Goal: Information Seeking & Learning: Learn about a topic

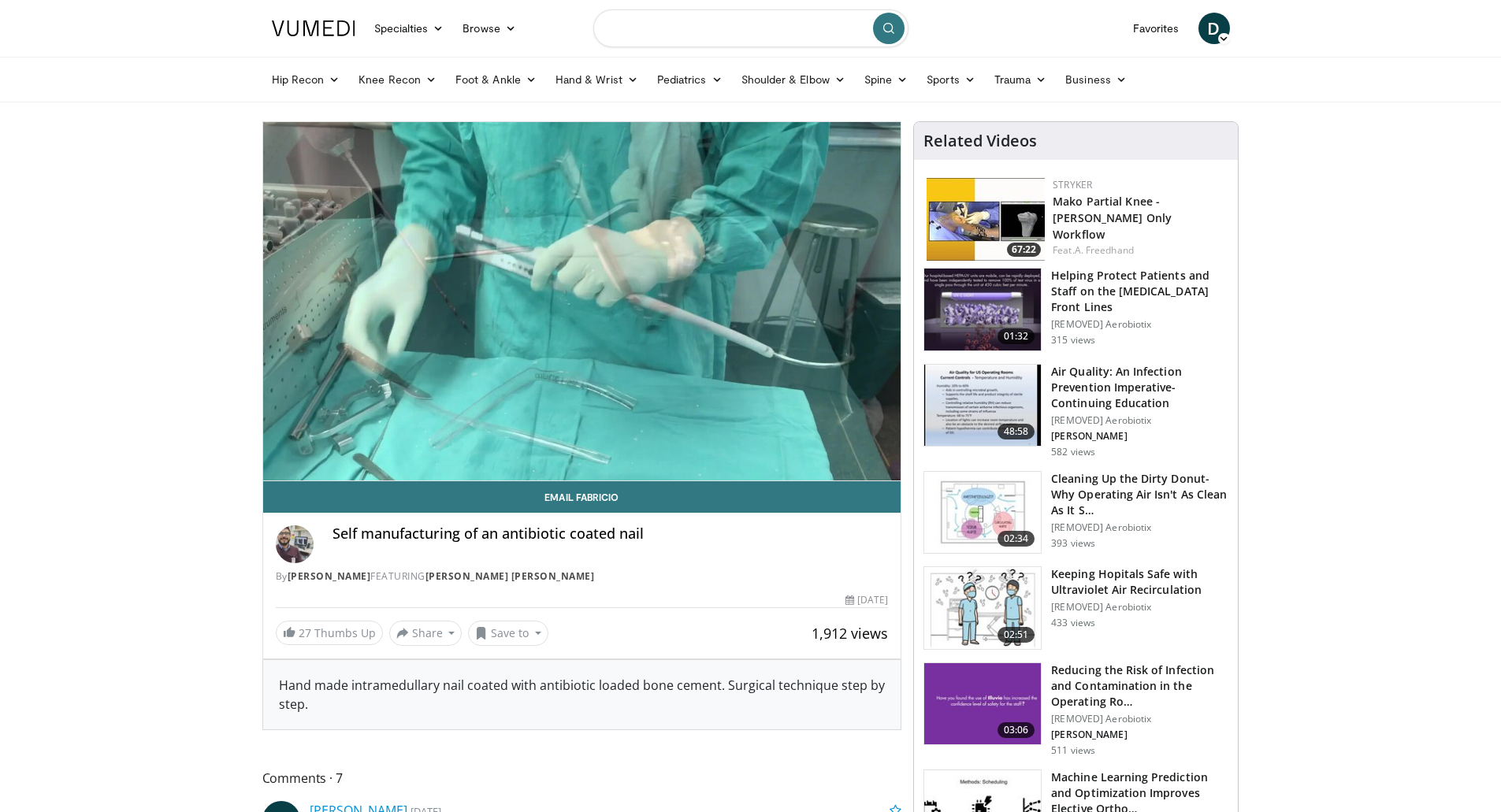
click at [731, 24] on input "Search topics, interventions" at bounding box center [750, 29] width 315 height 37
type input "**********"
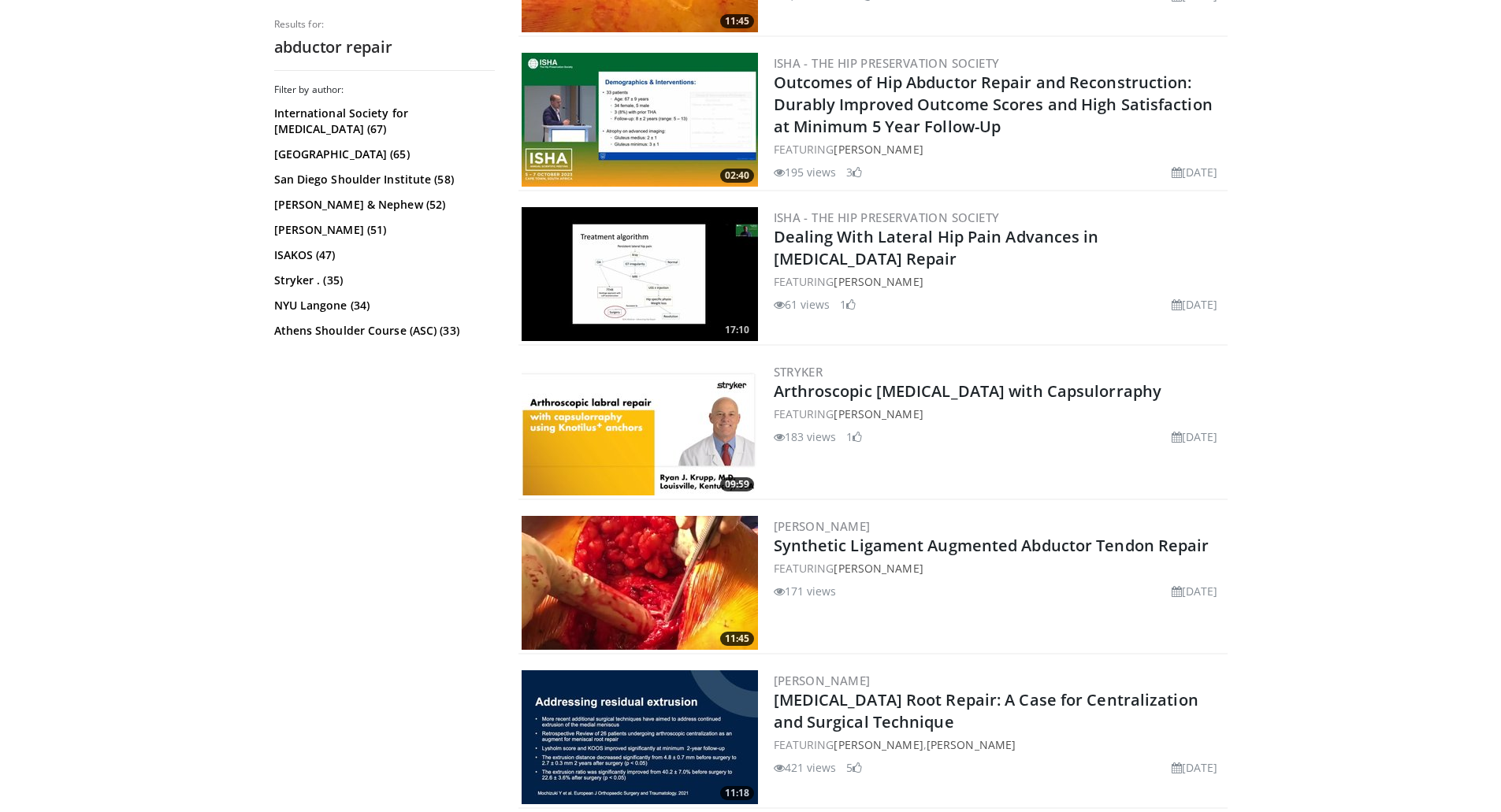
scroll to position [1417, 0]
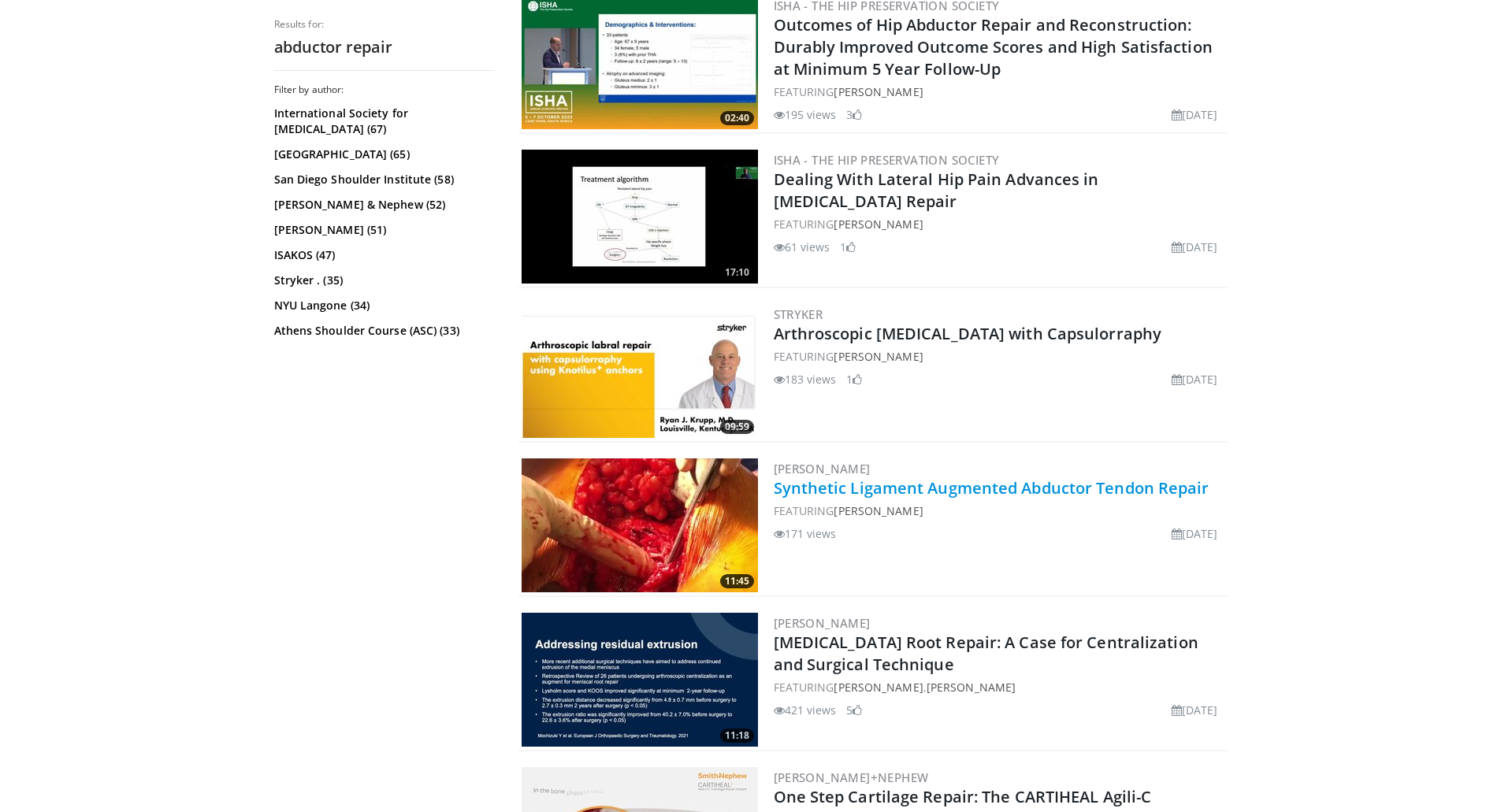
click at [889, 489] on link "Synthetic Ligament Augmented Abductor Tendon Repair" at bounding box center [991, 488] width 436 height 21
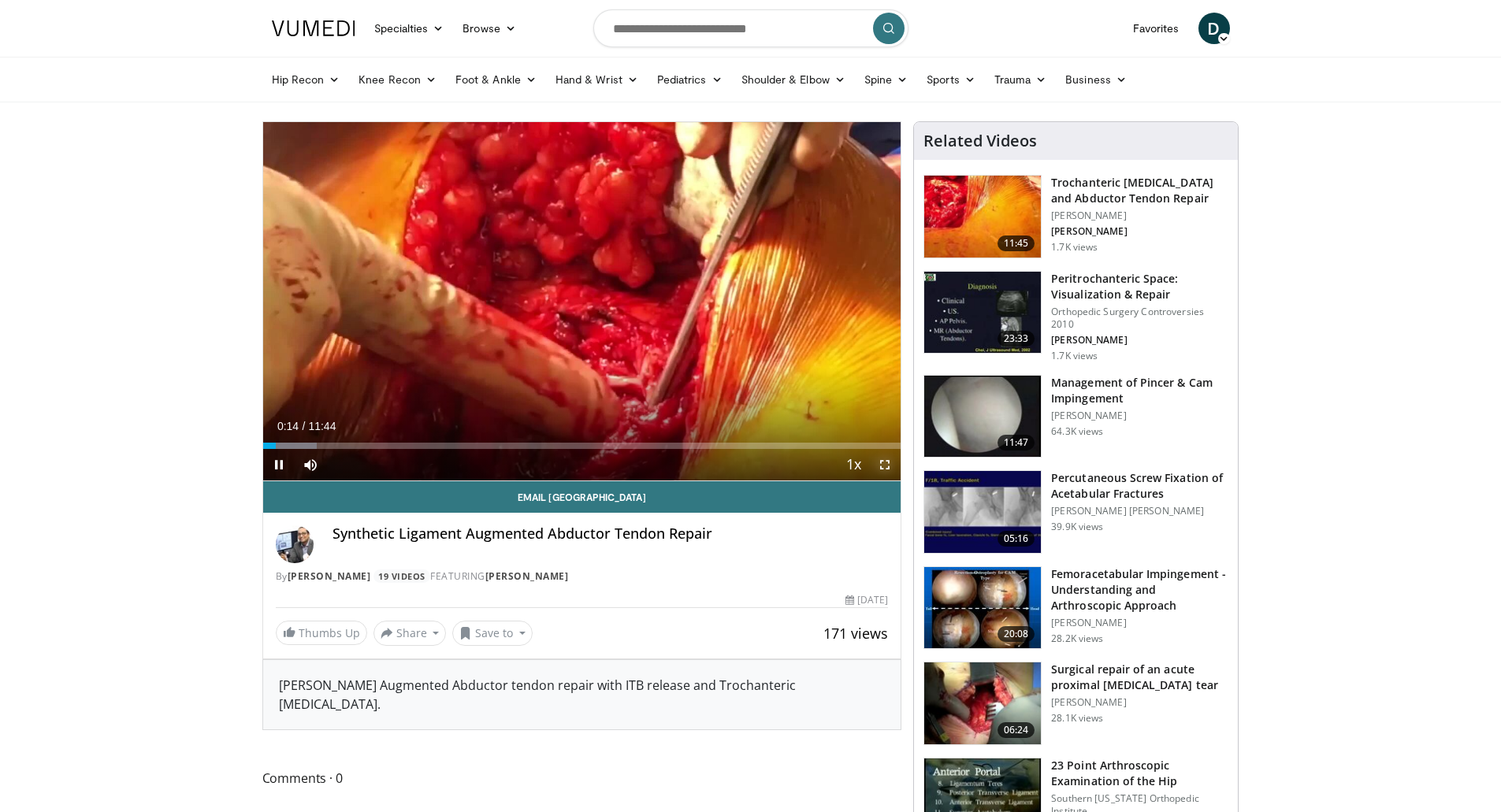
click at [885, 463] on span "Video Player" at bounding box center [884, 464] width 32 height 32
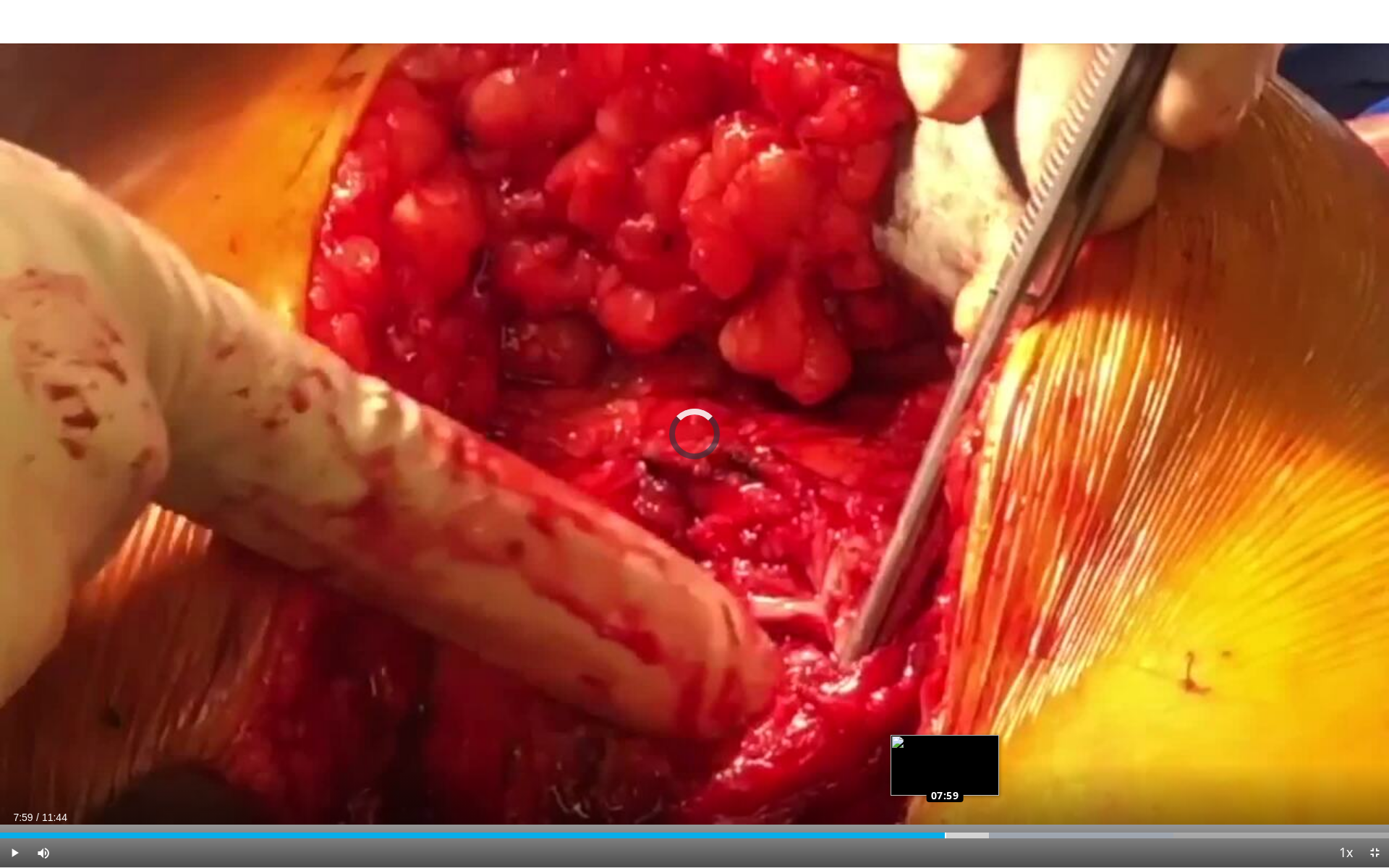
click at [945, 745] on div "Loaded : 84.47% 08:51 07:59" at bounding box center [694, 836] width 1389 height 6
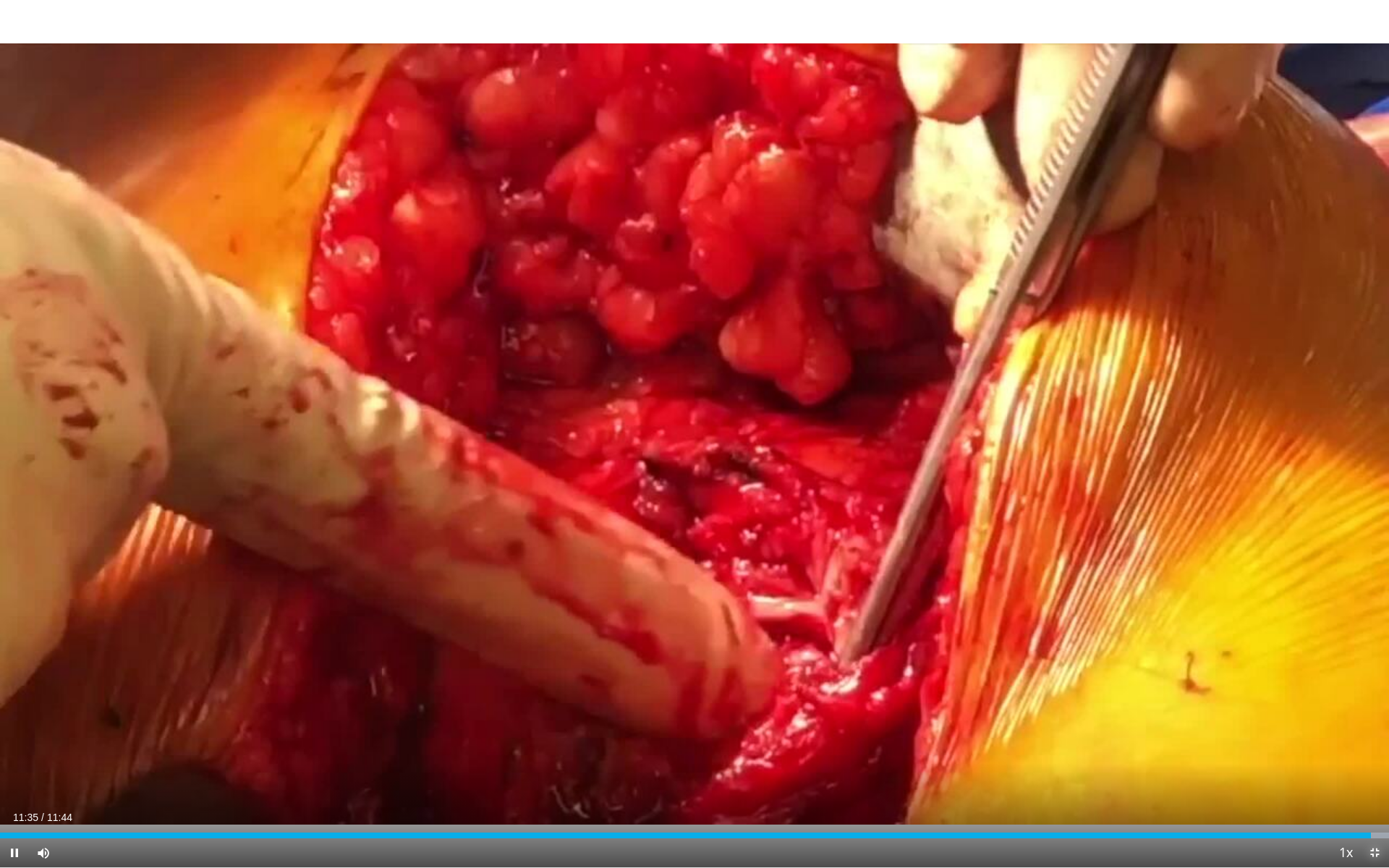
click at [1371, 745] on span "Video Player" at bounding box center [1375, 853] width 29 height 29
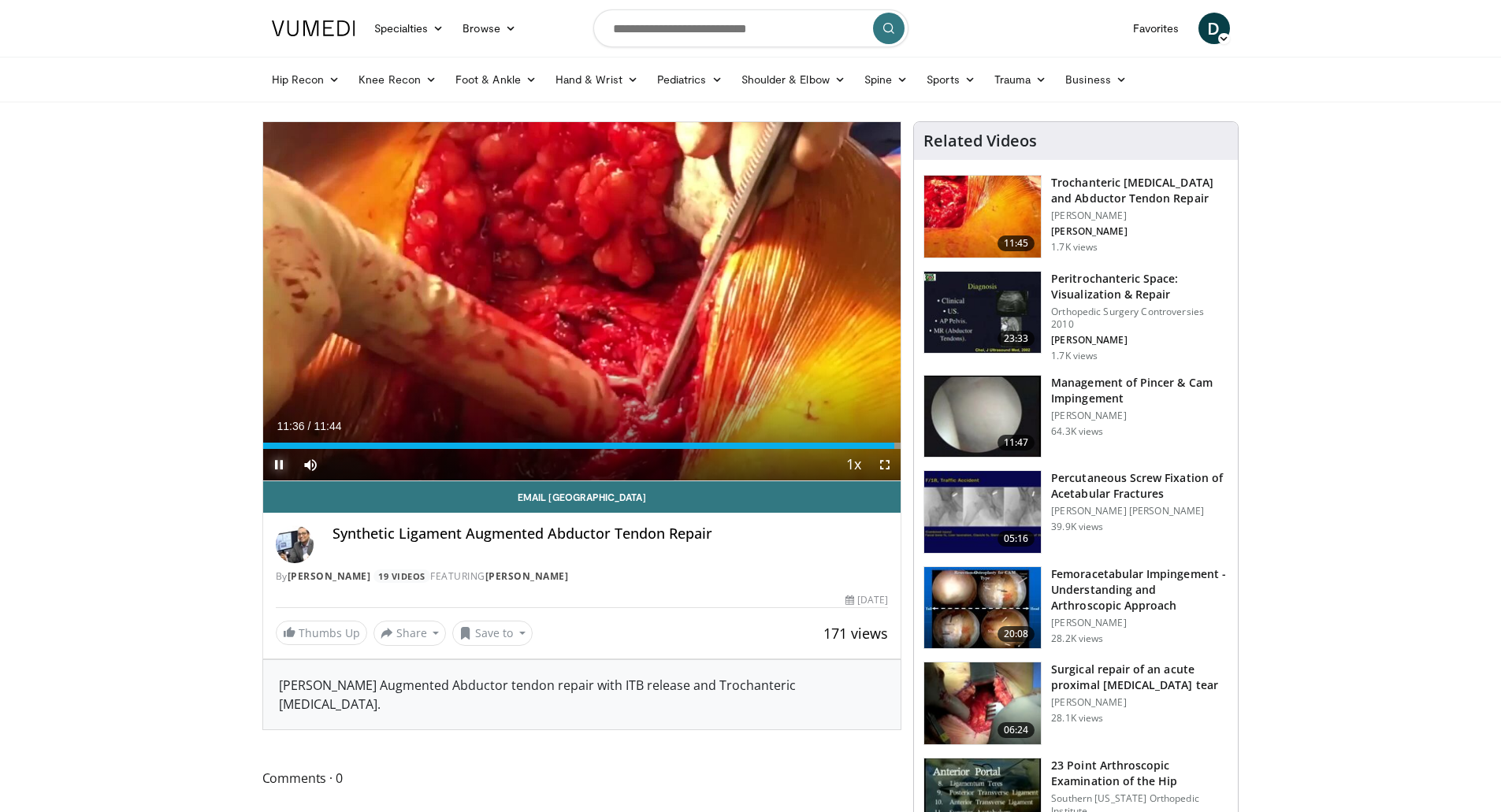
click at [277, 465] on span "Video Player" at bounding box center [279, 464] width 32 height 32
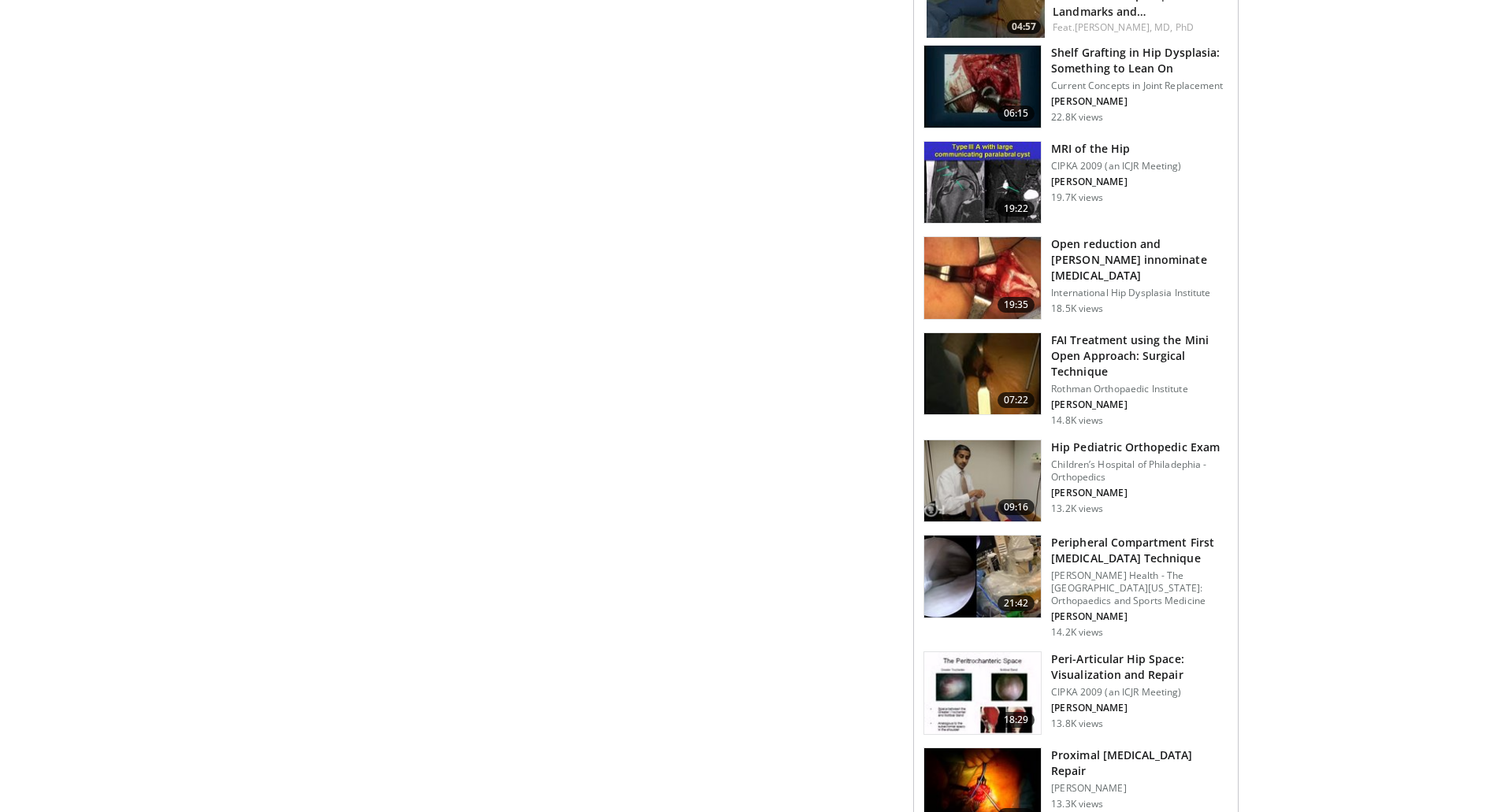
scroll to position [1103, 0]
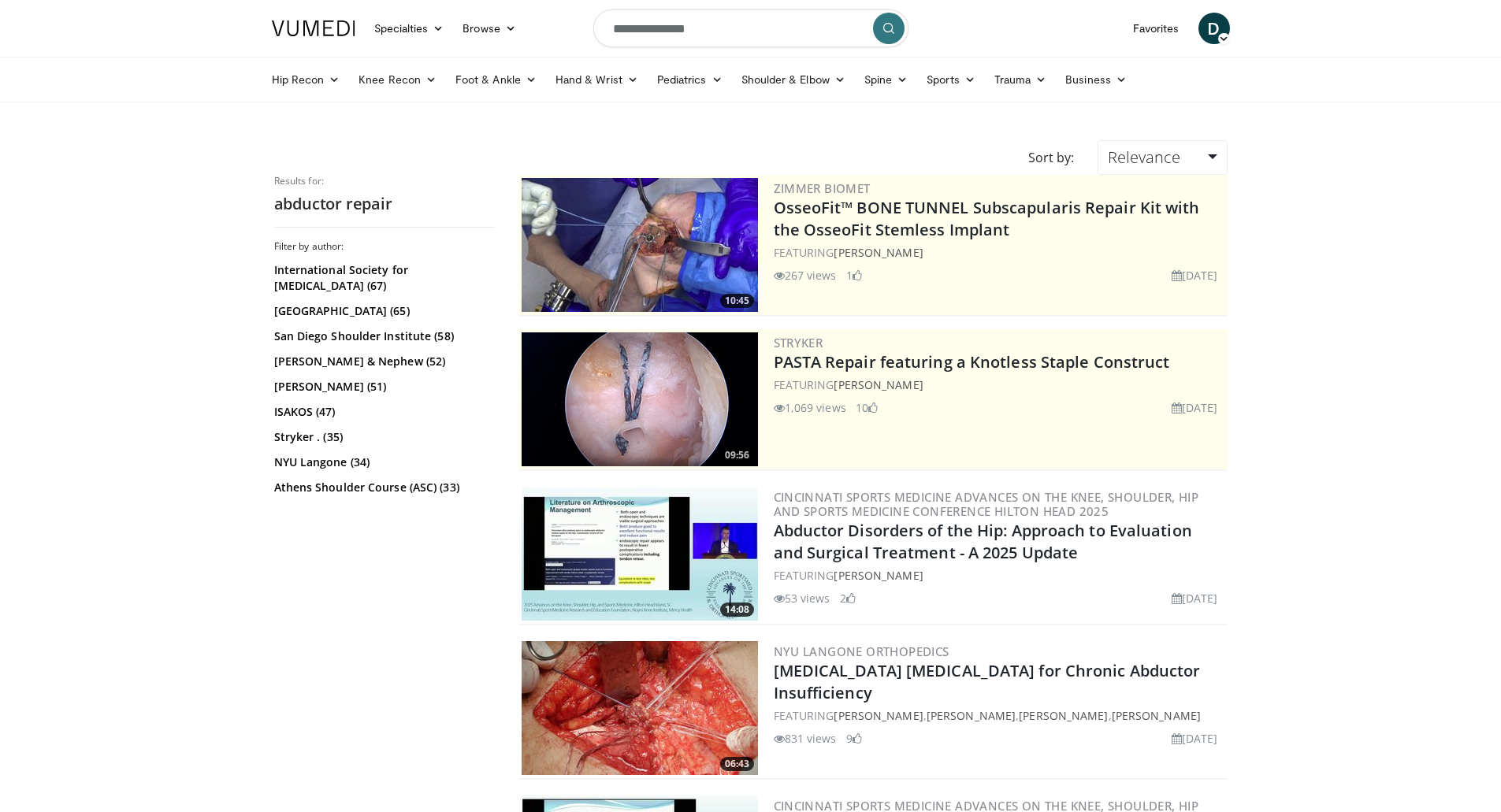
click at [628, 547] on img at bounding box center [640, 553] width 236 height 134
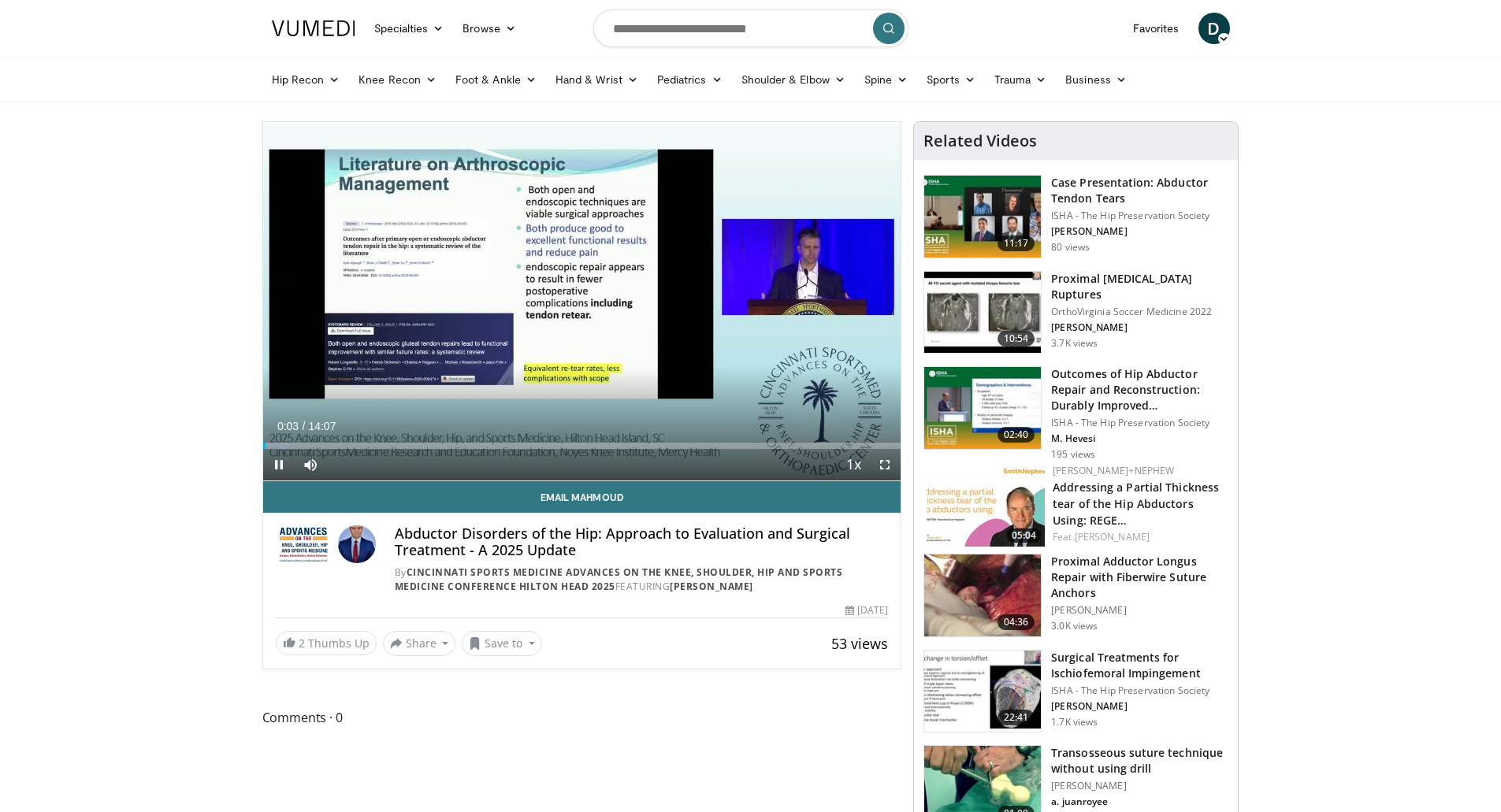
click at [887, 464] on div "10 seconds Tap to unmute" at bounding box center [582, 301] width 638 height 358
click at [881, 465] on span "Video Player" at bounding box center [884, 464] width 32 height 32
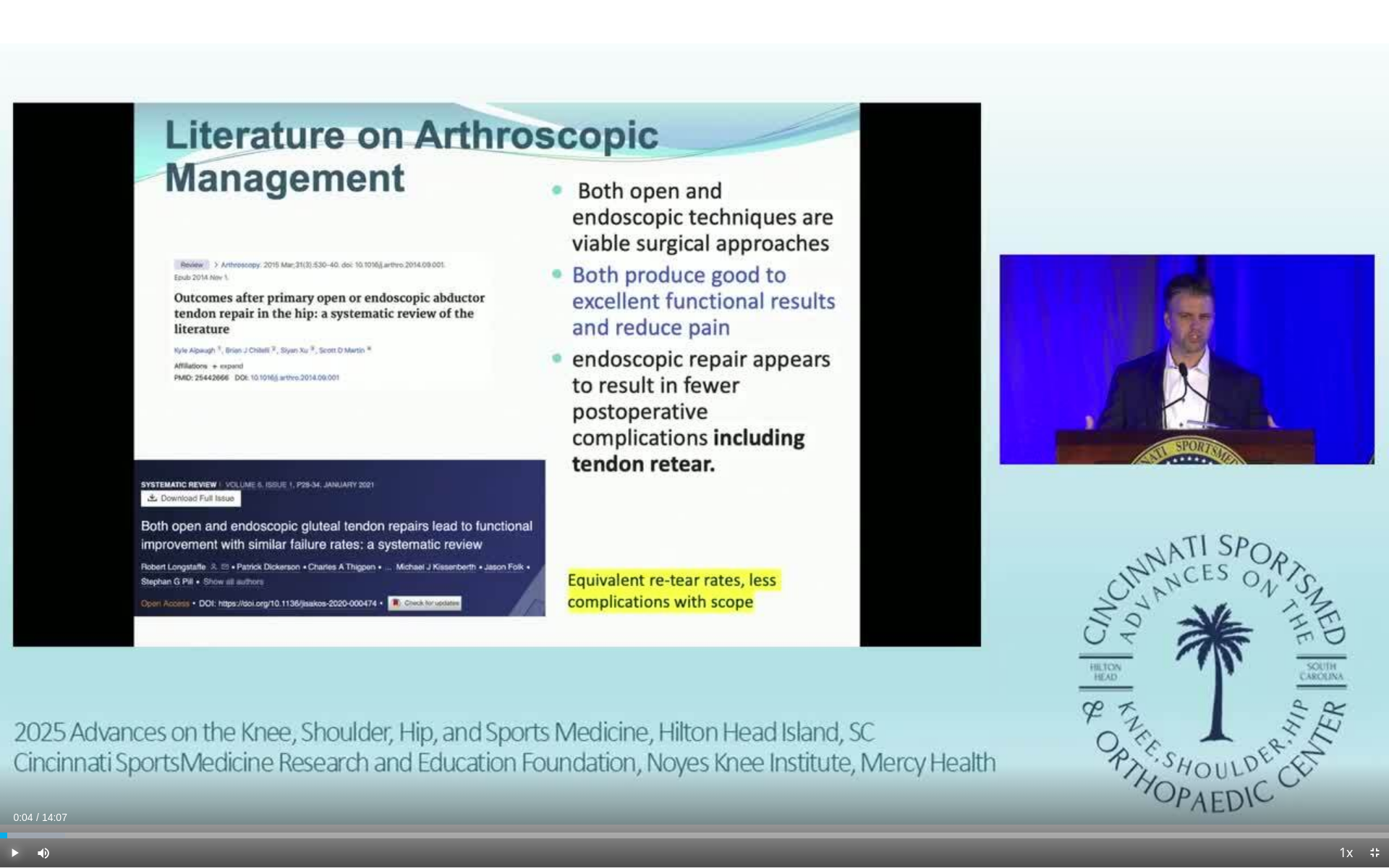
click at [13, 745] on span "Video Player" at bounding box center [14, 853] width 29 height 29
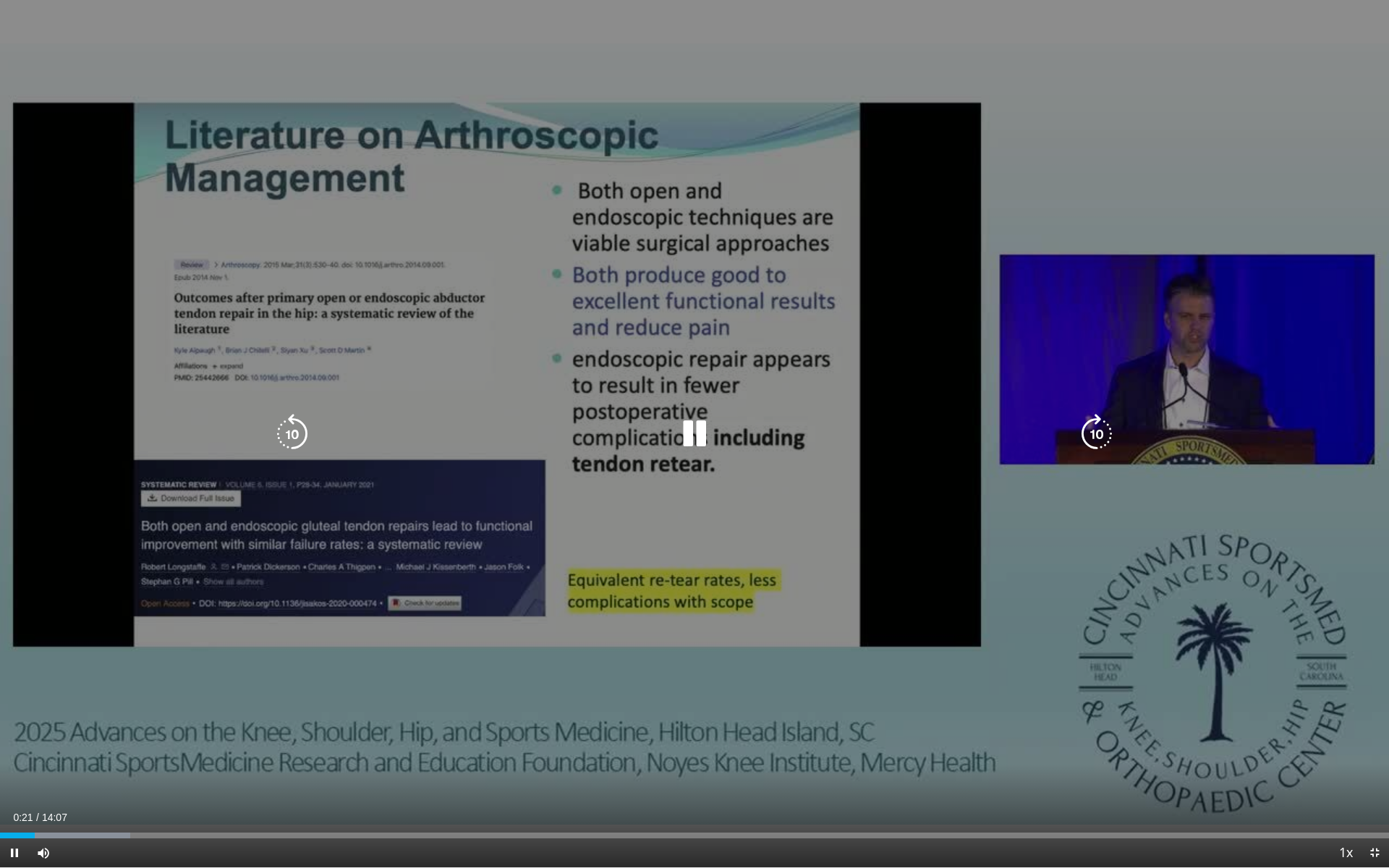
click at [1099, 448] on icon "Video Player" at bounding box center [1097, 434] width 40 height 40
click at [1099, 440] on icon "Video Player" at bounding box center [1097, 434] width 40 height 40
click at [1094, 435] on icon "Video Player" at bounding box center [1097, 434] width 40 height 40
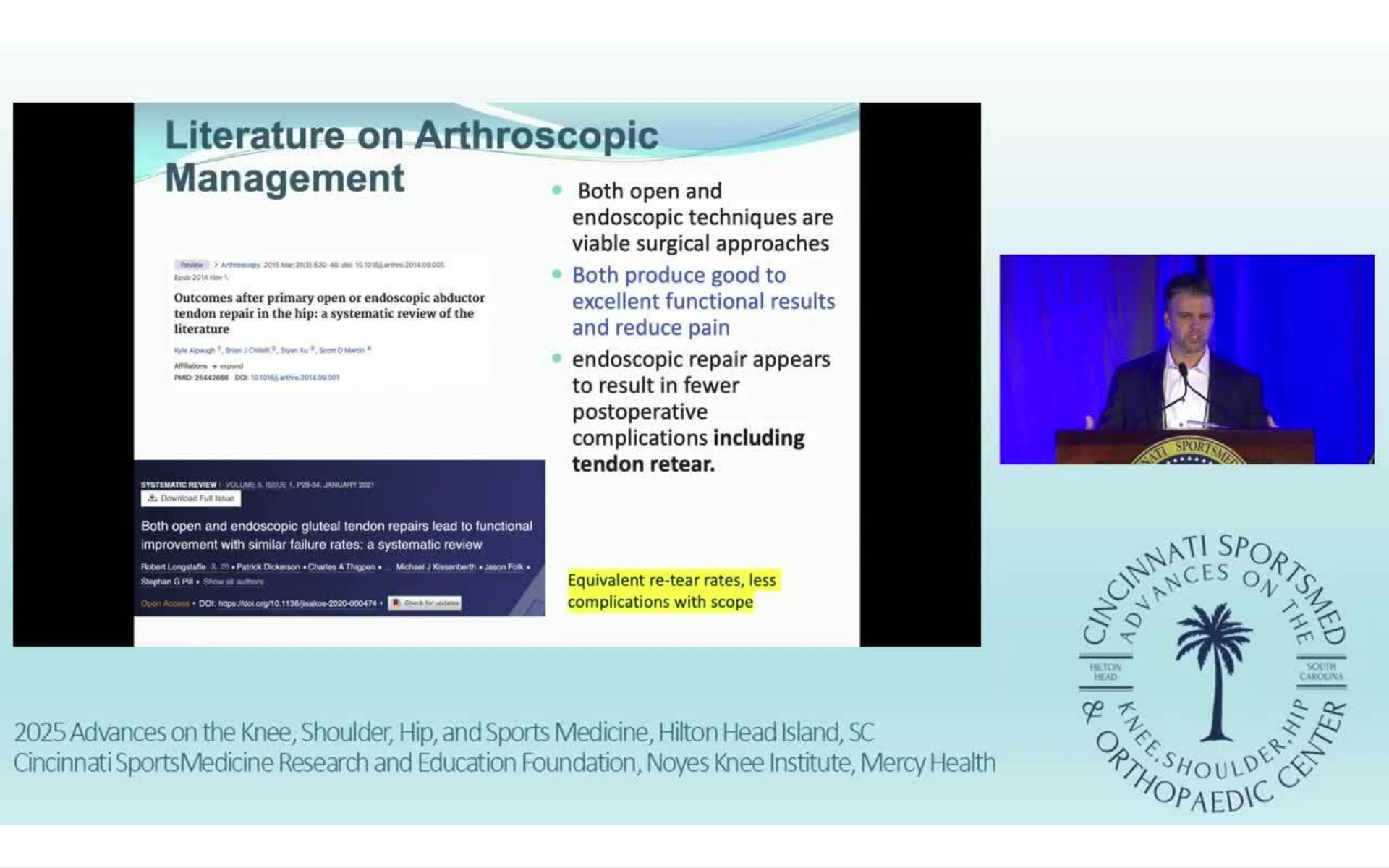
click at [1094, 435] on div "10 seconds Tap to unmute" at bounding box center [694, 433] width 1389 height 867
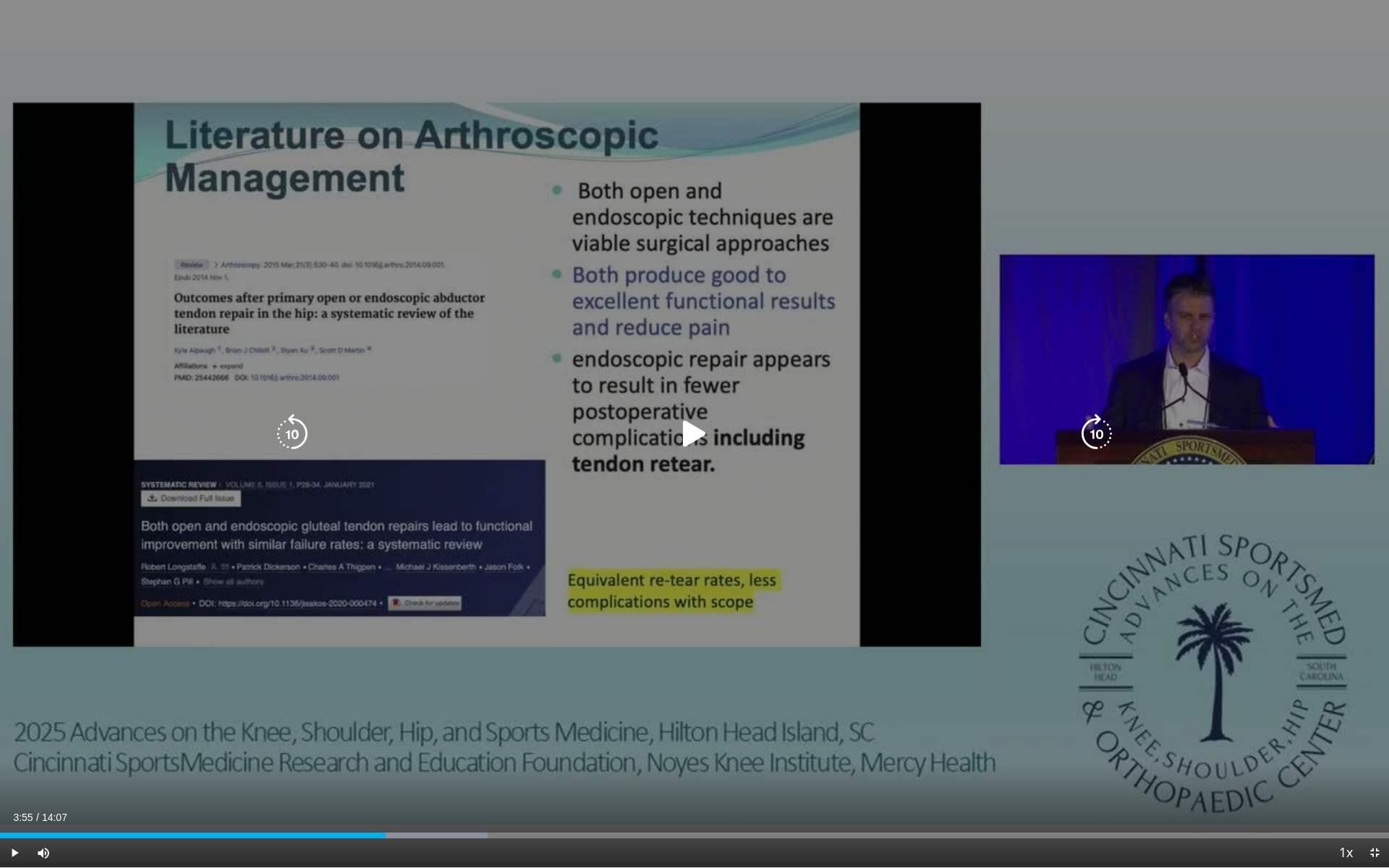
click at [1093, 423] on icon "Video Player" at bounding box center [1097, 434] width 40 height 40
click at [694, 432] on icon "Video Player" at bounding box center [694, 434] width 40 height 40
click at [1105, 434] on icon "Video Player" at bounding box center [1097, 434] width 40 height 40
click at [1094, 430] on icon "Video Player" at bounding box center [1097, 434] width 40 height 40
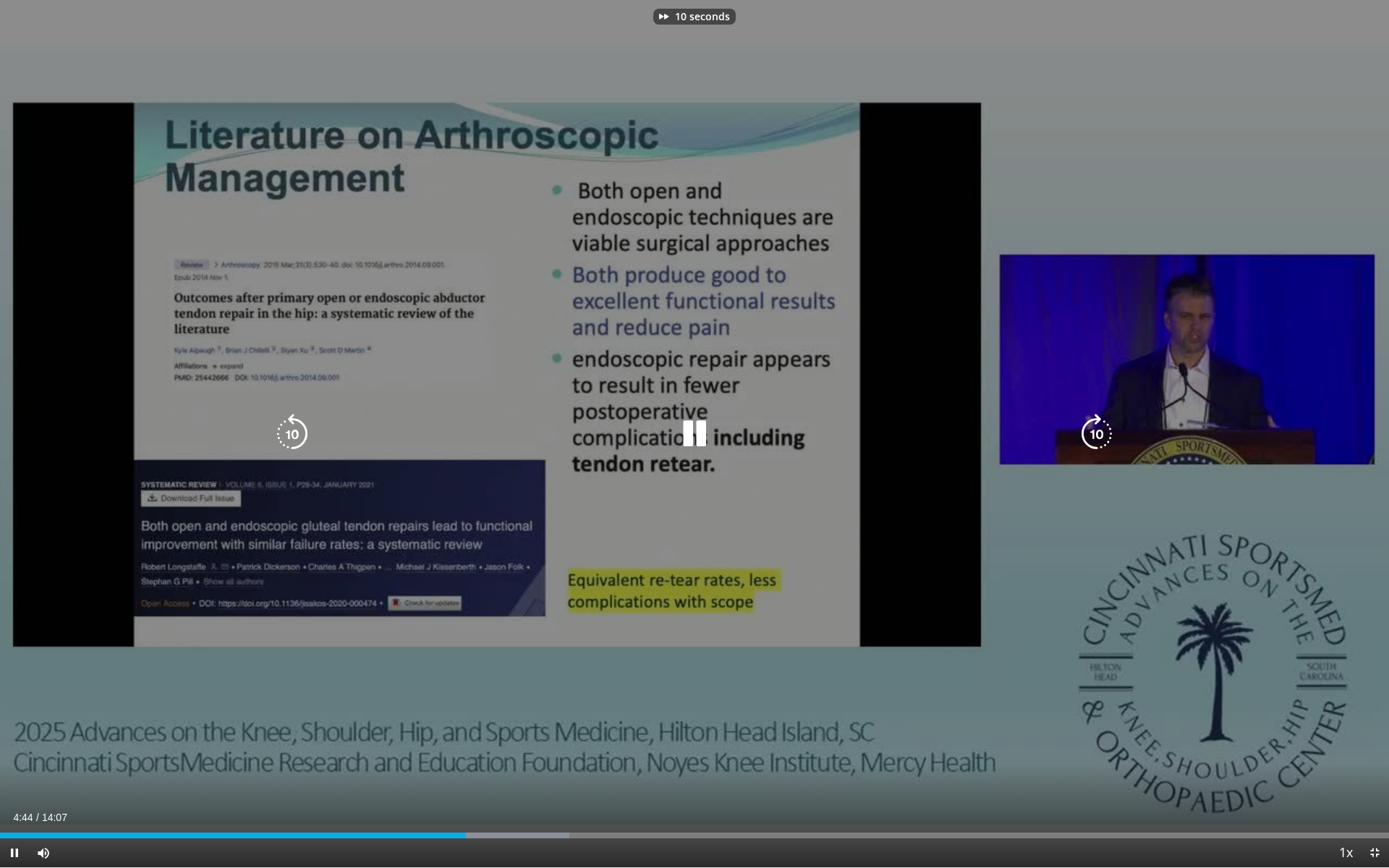
click at [1094, 430] on icon "Video Player" at bounding box center [1097, 434] width 40 height 40
click at [305, 442] on icon "Video Player" at bounding box center [293, 434] width 40 height 40
click at [1099, 428] on icon "Video Player" at bounding box center [1097, 434] width 40 height 40
click at [1098, 428] on icon "Video Player" at bounding box center [1097, 434] width 40 height 40
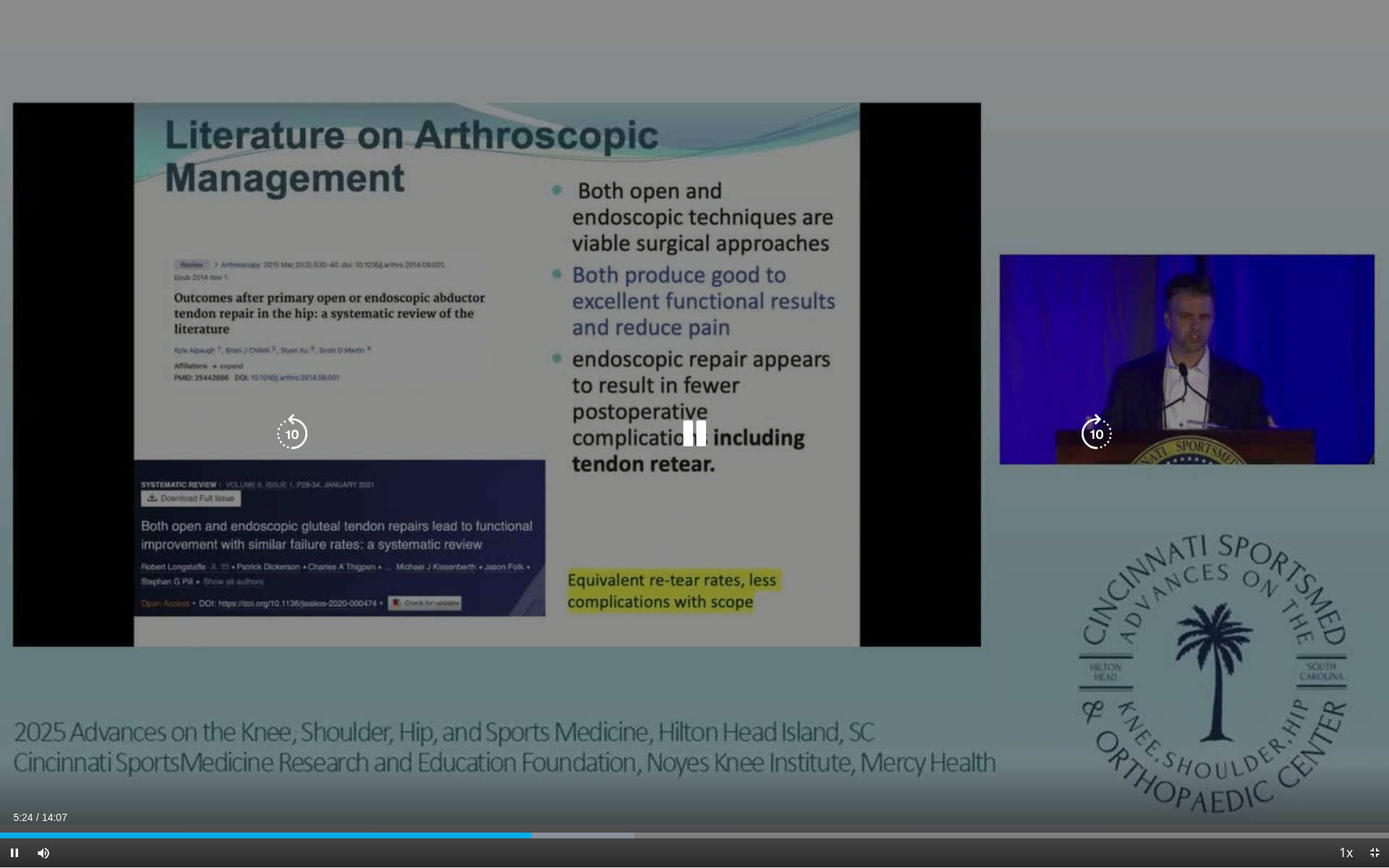
click at [1098, 428] on icon "Video Player" at bounding box center [1097, 434] width 40 height 40
click at [1097, 428] on icon "Video Player" at bounding box center [1097, 434] width 40 height 40
click at [701, 437] on icon "Video Player" at bounding box center [694, 434] width 40 height 40
click at [691, 441] on icon "Video Player" at bounding box center [694, 434] width 40 height 40
click at [692, 444] on icon "Video Player" at bounding box center [694, 434] width 40 height 40
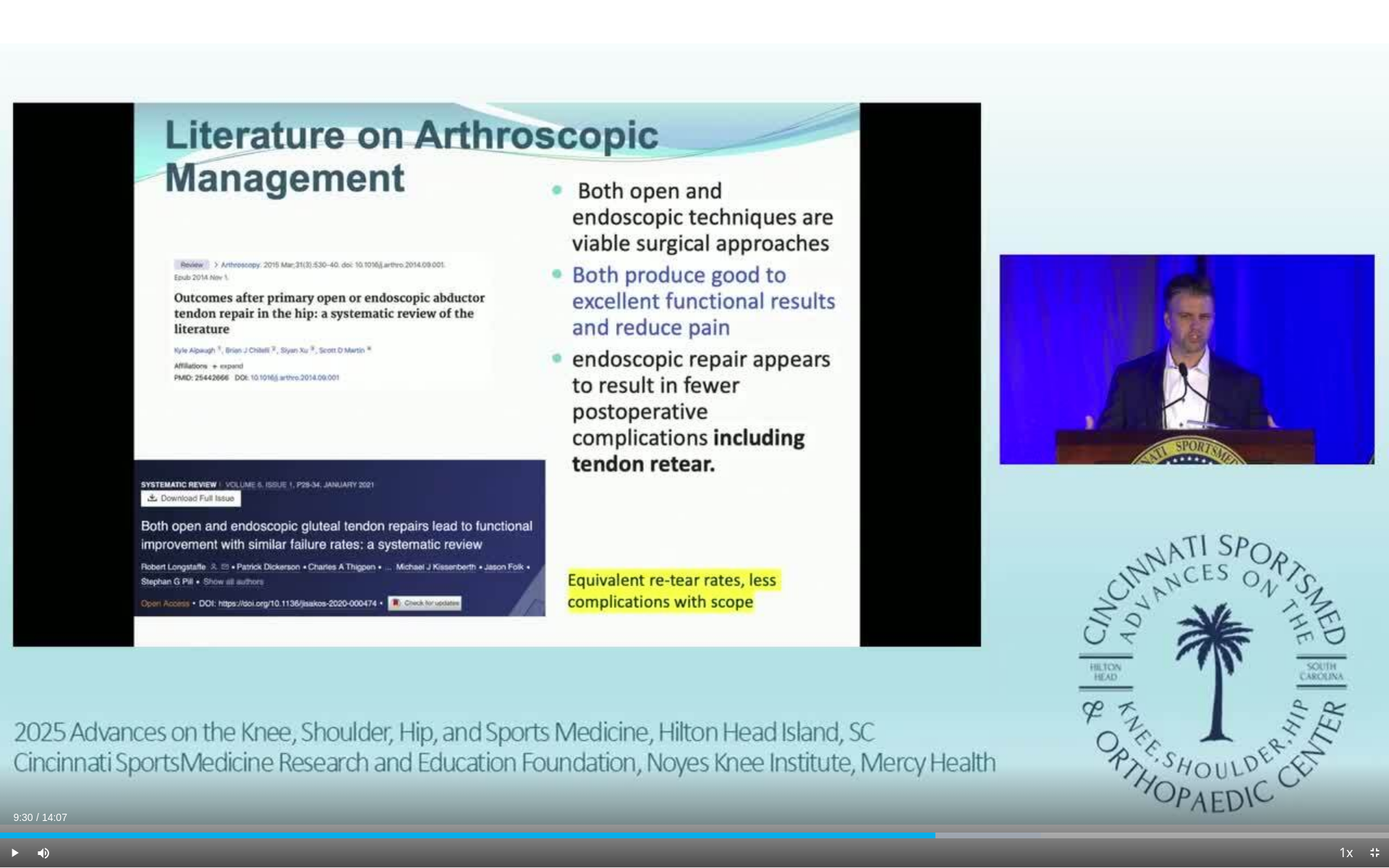
click at [692, 431] on div "20 seconds Tap to unmute" at bounding box center [694, 433] width 1389 height 867
